Goal: Check status: Check status

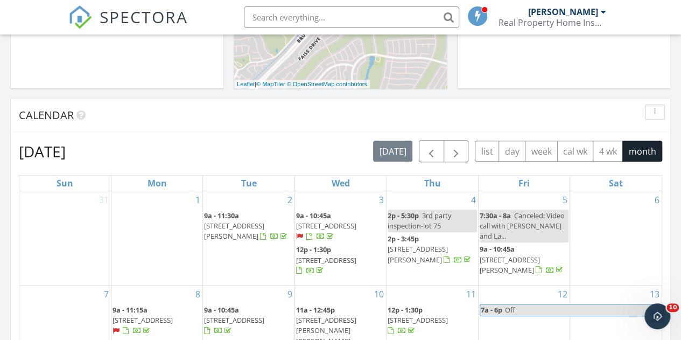
scroll to position [386, 0]
click at [438, 155] on span "button" at bounding box center [431, 151] width 13 height 13
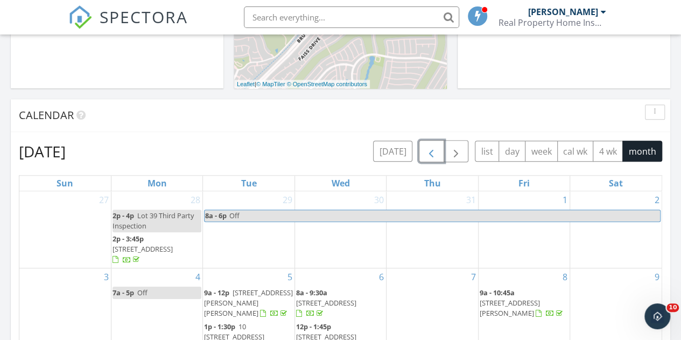
click at [438, 155] on span "button" at bounding box center [431, 151] width 13 height 13
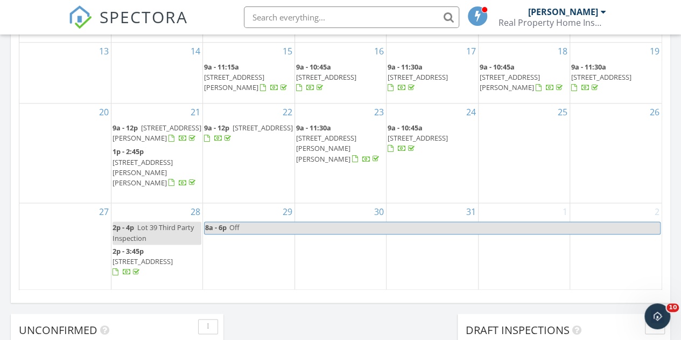
scroll to position [712, 0]
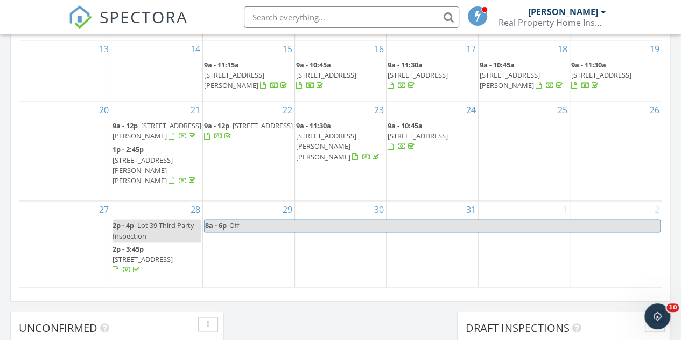
click at [357, 136] on span "[STREET_ADDRESS][PERSON_NAME][PERSON_NAME]" at bounding box center [326, 146] width 60 height 30
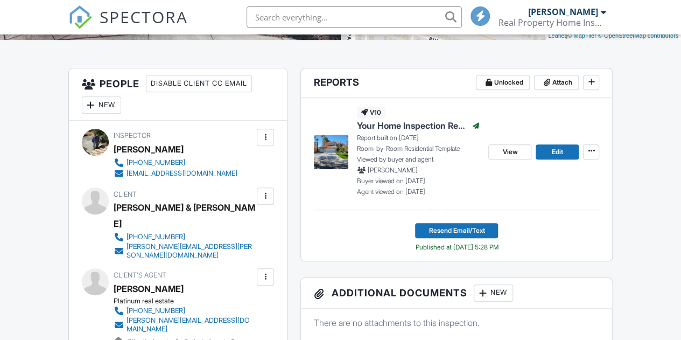
scroll to position [255, 0]
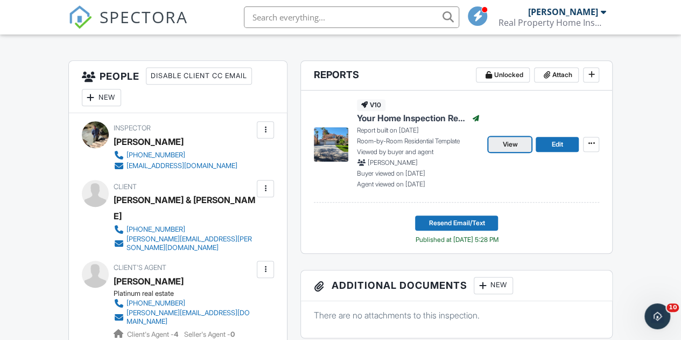
click at [514, 150] on span "View" at bounding box center [510, 144] width 15 height 11
